Goal: Information Seeking & Learning: Learn about a topic

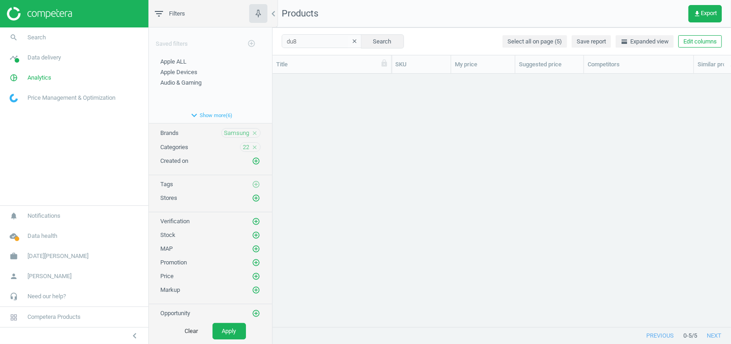
scroll to position [237, 450]
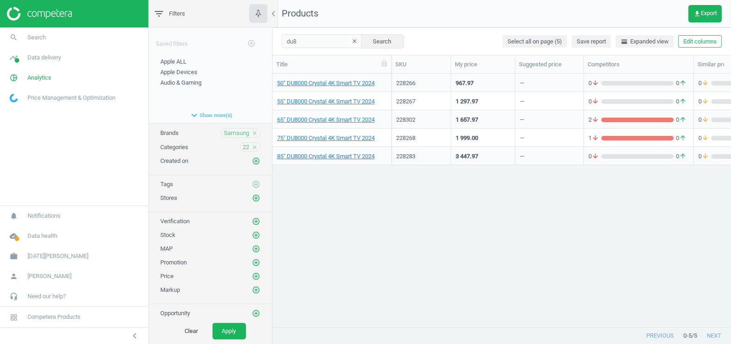
click at [412, 261] on div "50" DU8000 Crystal 4K Smart TV 2024 228266 967.97 — 0 arrow_downward 0 arrow_up…" at bounding box center [501, 196] width 458 height 245
click at [38, 72] on link "pie_chart_outlined Analytics" at bounding box center [74, 78] width 148 height 20
click at [24, 94] on span "Overview" at bounding box center [21, 97] width 22 height 7
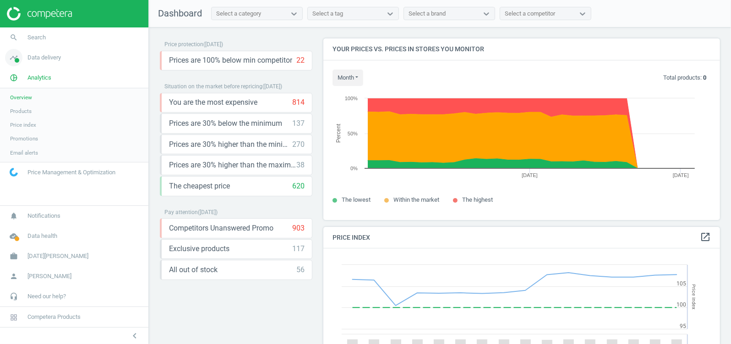
click at [37, 60] on span "Data delivery" at bounding box center [43, 58] width 33 height 8
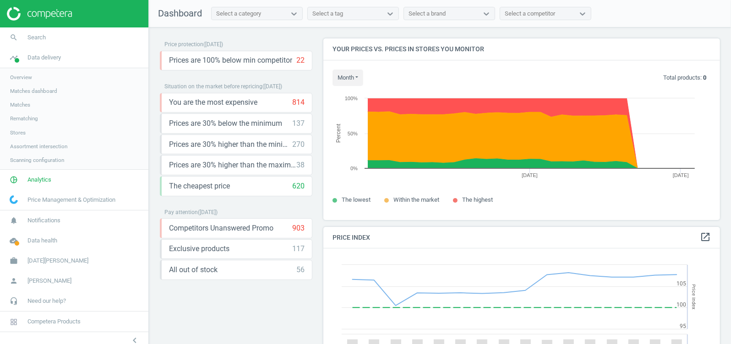
click at [51, 158] on span "Scanning configuration" at bounding box center [37, 160] width 54 height 7
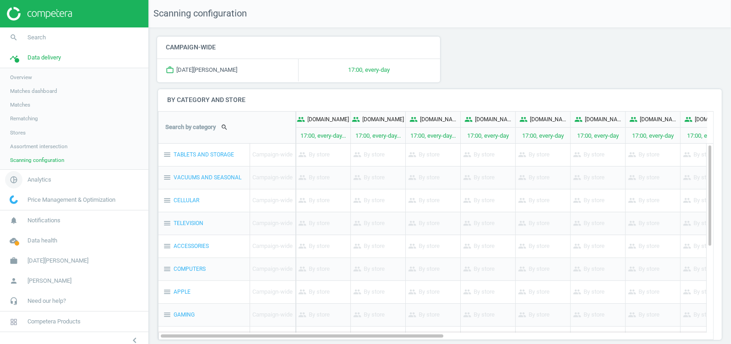
click at [24, 183] on span "pie_chart_outlined" at bounding box center [13, 180] width 27 height 20
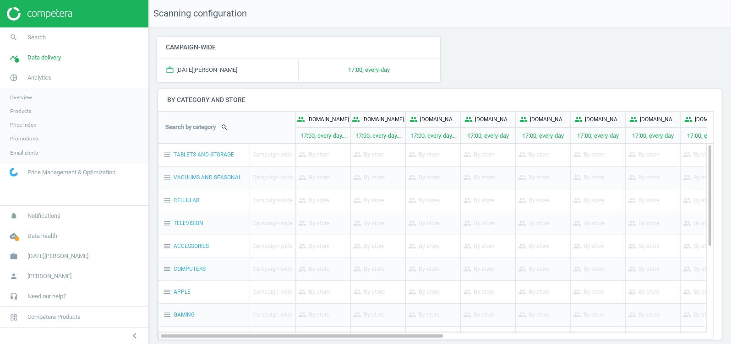
click at [21, 97] on span "Overview" at bounding box center [21, 97] width 22 height 7
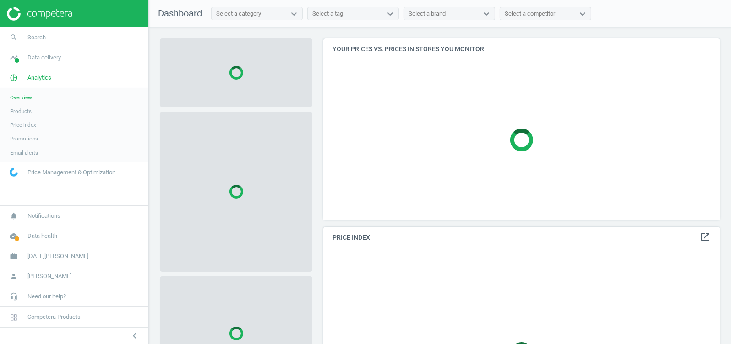
scroll to position [229, 406]
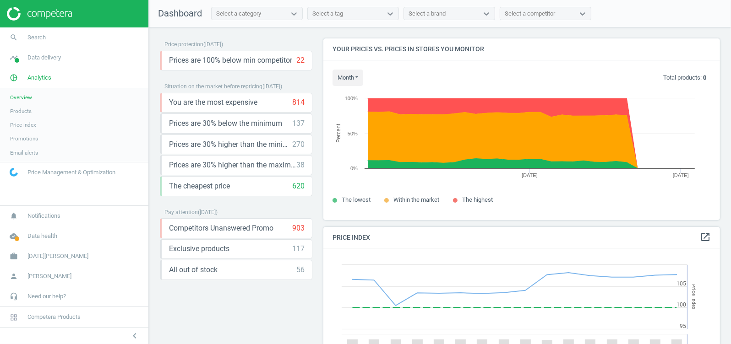
click at [24, 115] on link "Products" at bounding box center [74, 111] width 148 height 14
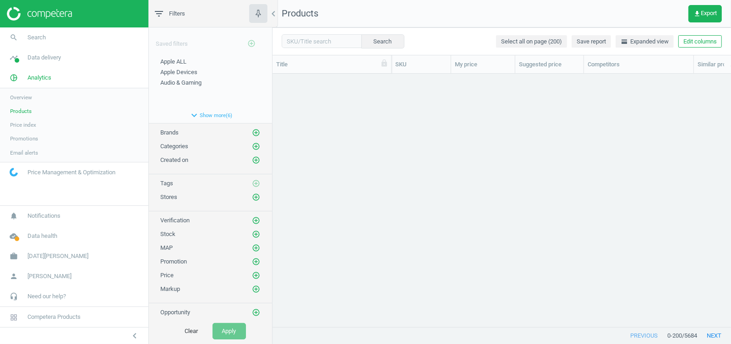
scroll to position [2644, 0]
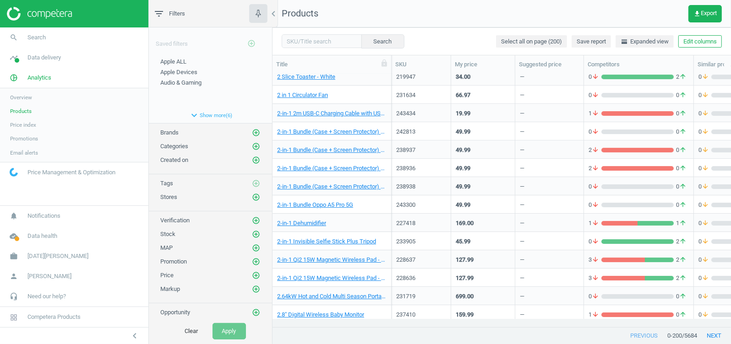
click at [25, 96] on span "Overview" at bounding box center [21, 97] width 22 height 7
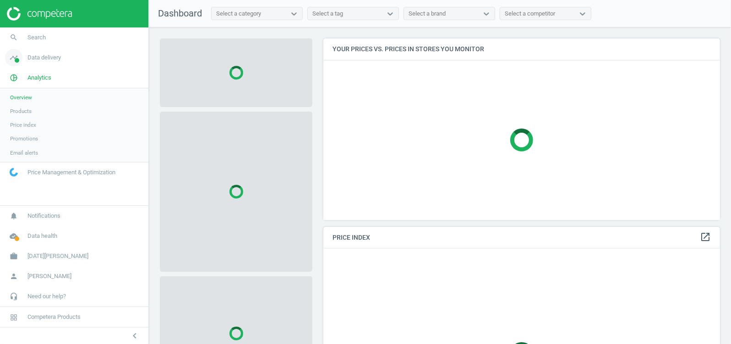
scroll to position [229, 406]
click at [43, 61] on span "Data delivery" at bounding box center [43, 58] width 33 height 8
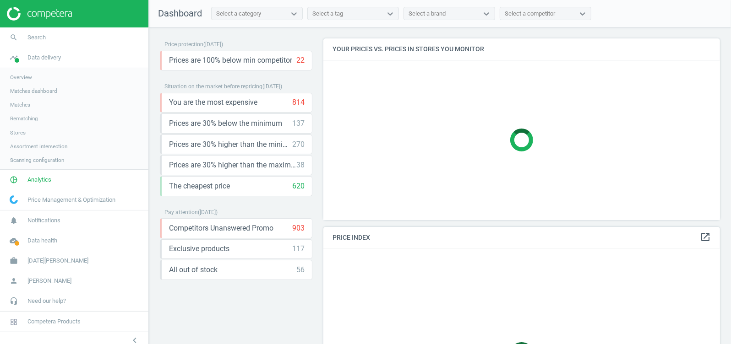
click at [29, 74] on span "Overview" at bounding box center [21, 77] width 22 height 7
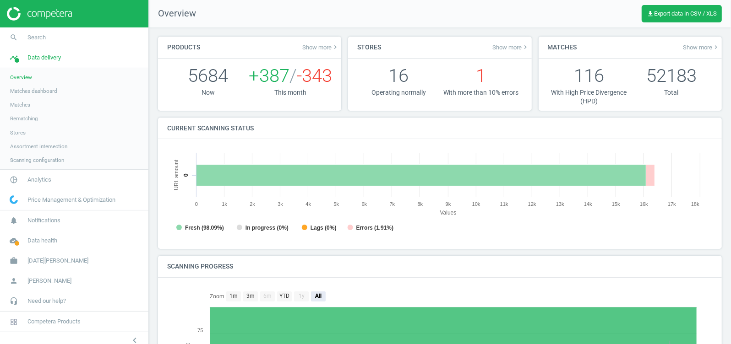
scroll to position [5, 5]
click at [33, 180] on span "Analytics" at bounding box center [39, 180] width 24 height 8
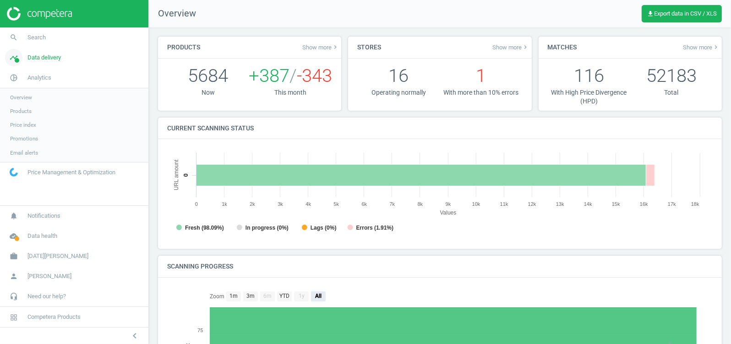
click at [43, 62] on link "timeline Data delivery" at bounding box center [74, 58] width 148 height 20
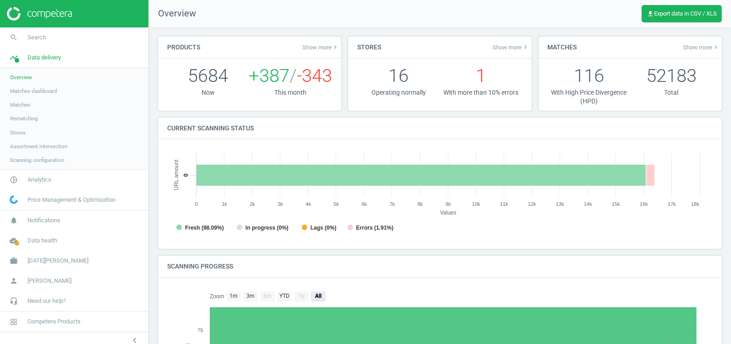
click at [19, 127] on link "Stores" at bounding box center [74, 133] width 148 height 14
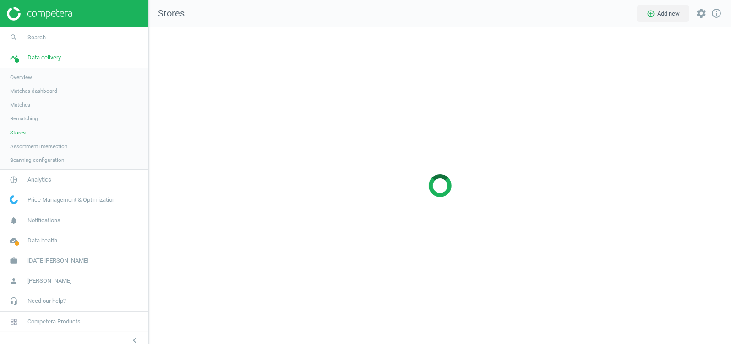
scroll to position [335, 600]
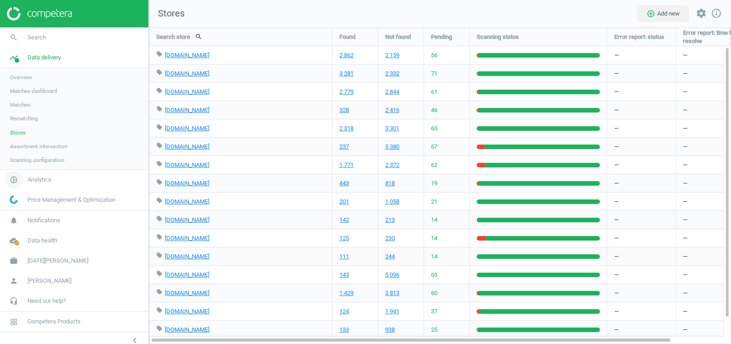
click at [43, 179] on span "Analytics" at bounding box center [39, 180] width 24 height 8
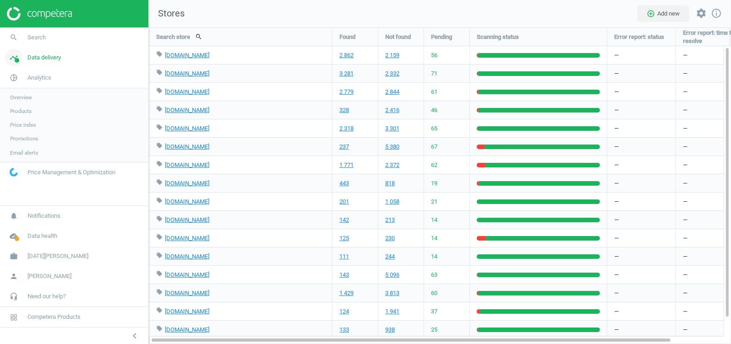
click at [40, 63] on link "timeline Data delivery" at bounding box center [74, 58] width 148 height 20
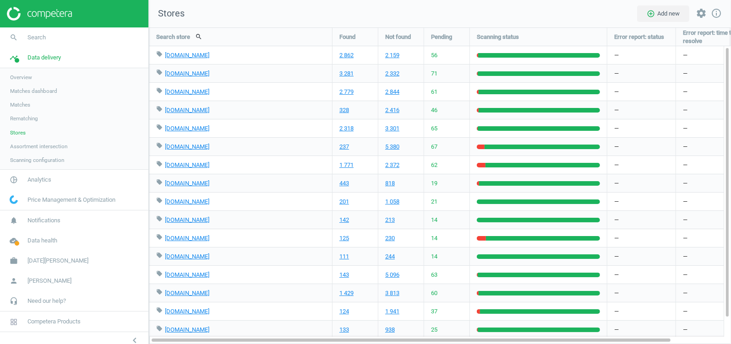
click at [23, 105] on span "Matches" at bounding box center [20, 104] width 20 height 7
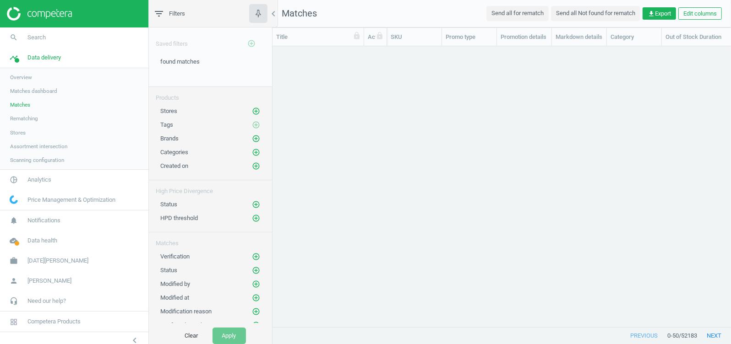
scroll to position [264, 450]
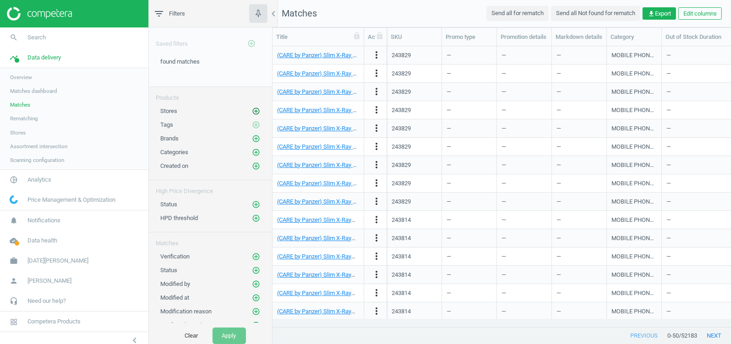
click at [252, 109] on icon "add_circle_outline" at bounding box center [256, 111] width 8 height 8
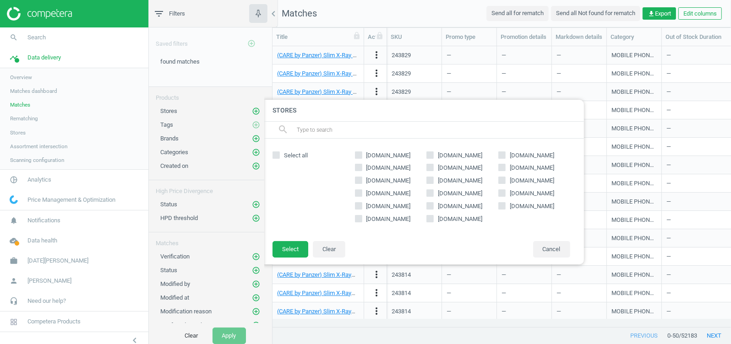
click at [196, 180] on div "High Price Divergence" at bounding box center [210, 187] width 123 height 15
click at [252, 201] on icon "add_circle_outline" at bounding box center [256, 205] width 8 height 8
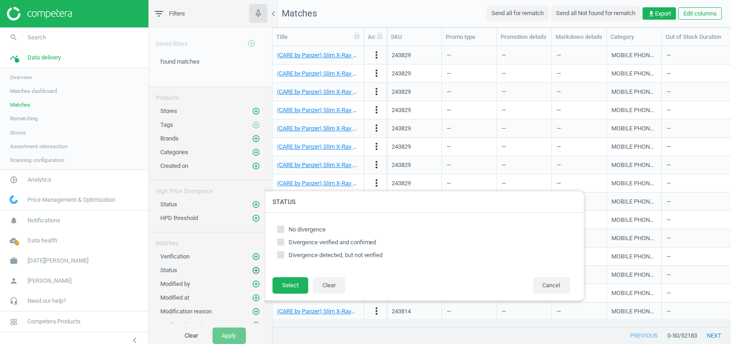
click at [252, 267] on icon "add_circle_outline" at bounding box center [256, 271] width 8 height 8
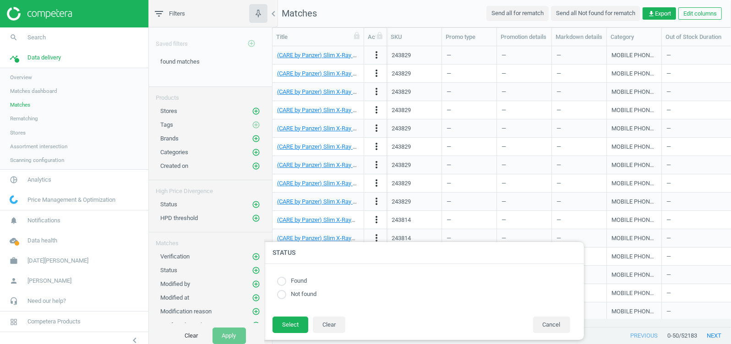
click at [279, 280] on input "radio" at bounding box center [281, 281] width 9 height 9
radio input "true"
click at [294, 330] on button "Select" at bounding box center [290, 325] width 36 height 16
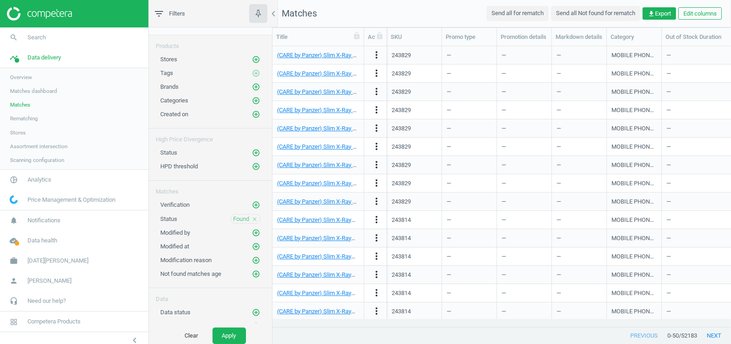
scroll to position [53, 0]
click at [224, 328] on button "Apply" at bounding box center [228, 336] width 33 height 16
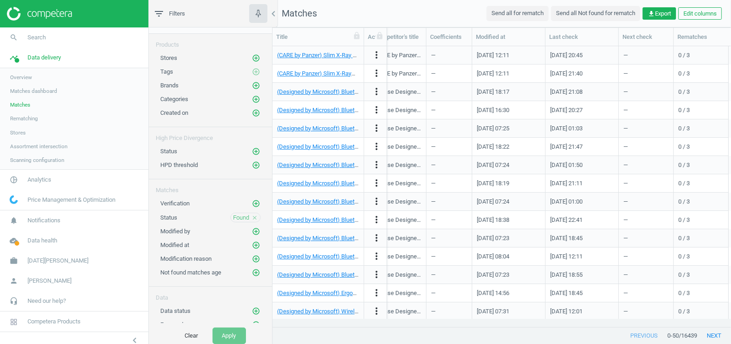
scroll to position [0, 1237]
click at [41, 176] on span "Analytics" at bounding box center [39, 180] width 24 height 8
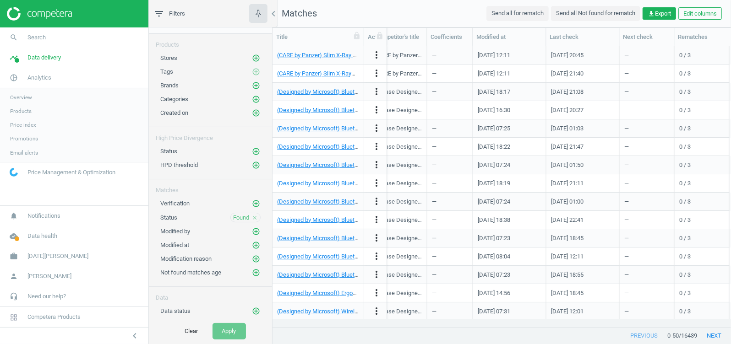
click at [22, 110] on span "Products" at bounding box center [21, 111] width 22 height 7
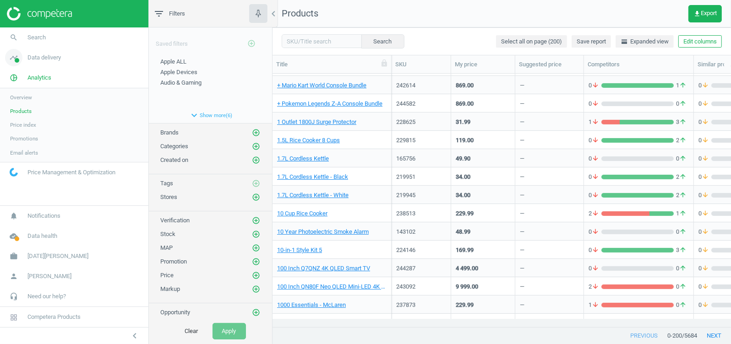
click at [57, 60] on span "Data delivery" at bounding box center [43, 58] width 33 height 8
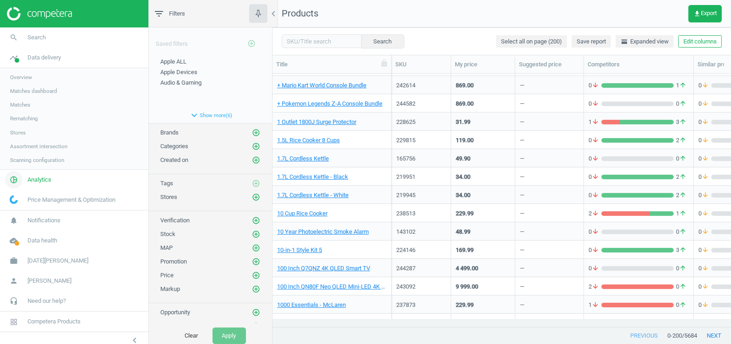
click at [42, 174] on link "pie_chart_outlined Analytics" at bounding box center [74, 180] width 148 height 20
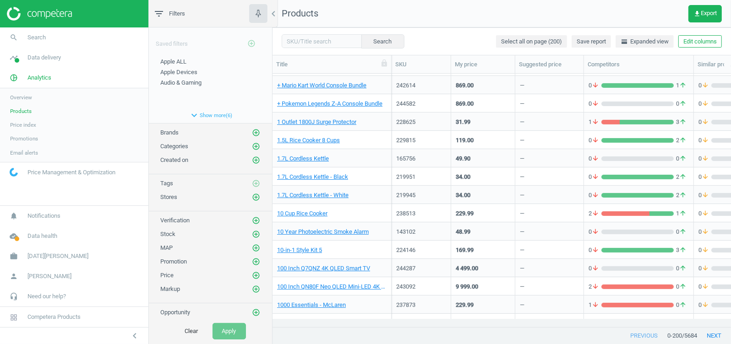
click at [30, 96] on span "Overview" at bounding box center [21, 97] width 22 height 7
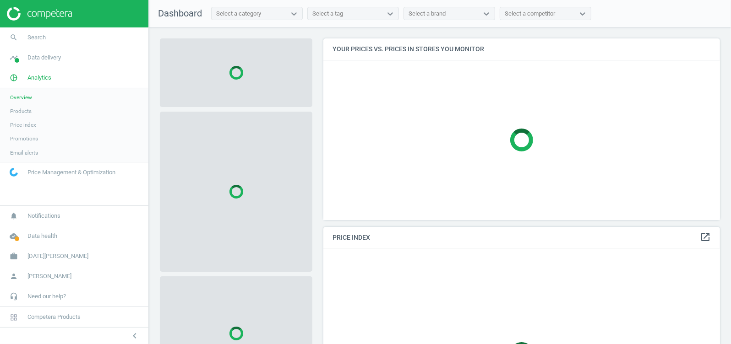
scroll to position [229, 406]
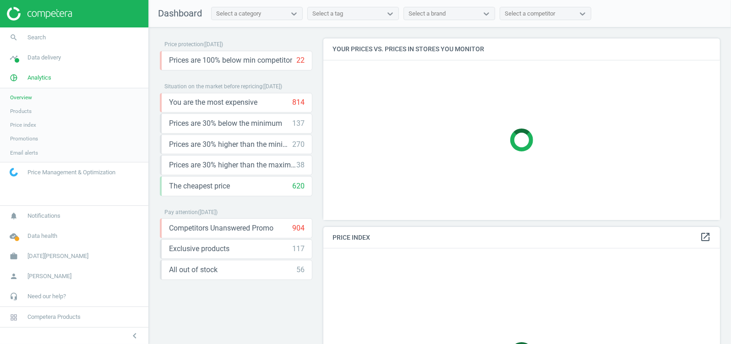
click at [292, 300] on div "Price protection ( [DATE] ) Prices are 100% below min competitor 22 keyboard_ar…" at bounding box center [236, 188] width 152 height 300
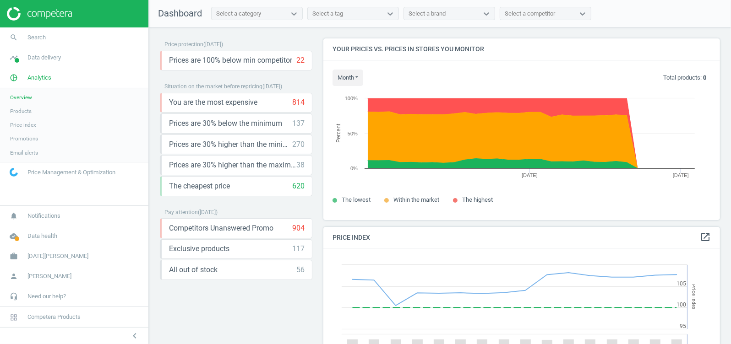
click at [24, 109] on span "Products" at bounding box center [21, 111] width 22 height 7
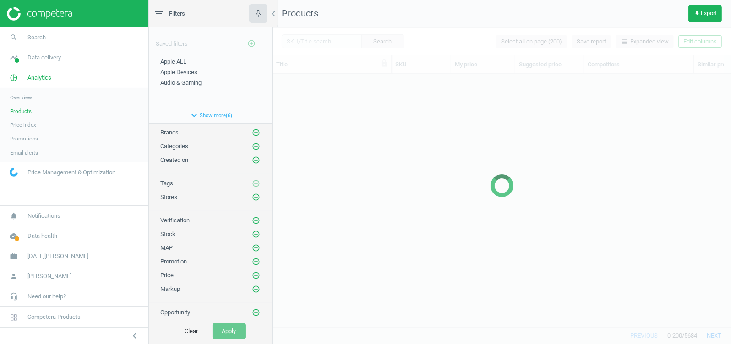
scroll to position [237, 450]
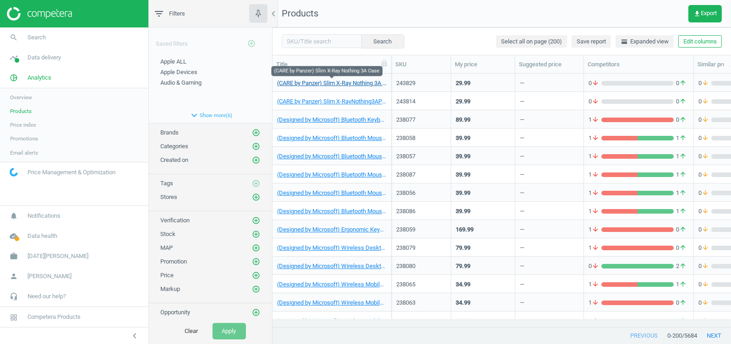
click at [350, 83] on link "(CARE by Panzer) Slim X-Ray Nothing 3A Case" at bounding box center [331, 83] width 109 height 8
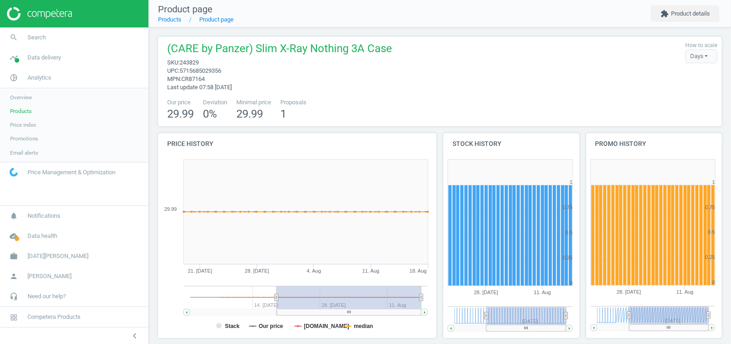
scroll to position [314, 0]
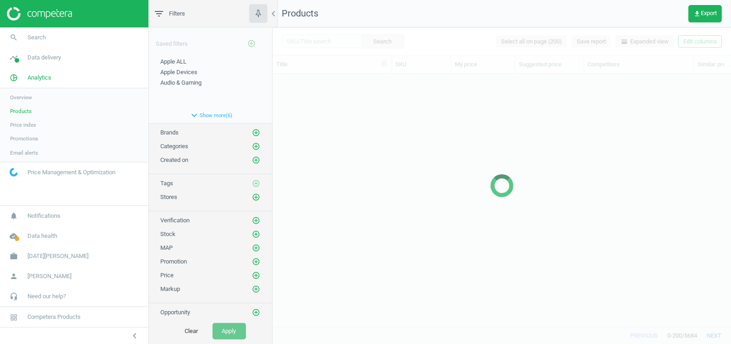
scroll to position [9, 9]
